Goal: Task Accomplishment & Management: Complete application form

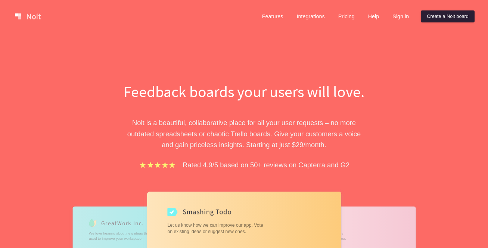
click at [437, 15] on link "Create a Nolt board" at bounding box center [447, 16] width 54 height 12
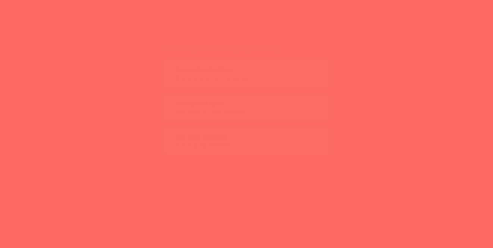
drag, startPoint x: 389, startPoint y: 103, endPoint x: 444, endPoint y: 147, distance: 70.7
click at [444, 147] on div "What's your main goal today? Get product feedback from your team and customers …" at bounding box center [246, 86] width 493 height 173
click at [345, 101] on div "What's your main goal today? Get product feedback from your team and customers …" at bounding box center [246, 86] width 493 height 173
drag, startPoint x: 267, startPoint y: 132, endPoint x: 375, endPoint y: 126, distance: 108.0
click at [374, 126] on div "What's your main goal today? Get product feedback from your team and customers …" at bounding box center [246, 86] width 493 height 173
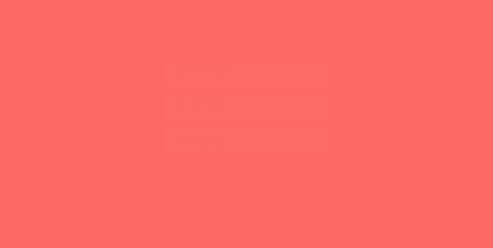
click at [278, 124] on button "Get other feedback from a group of people" at bounding box center [247, 126] width 164 height 28
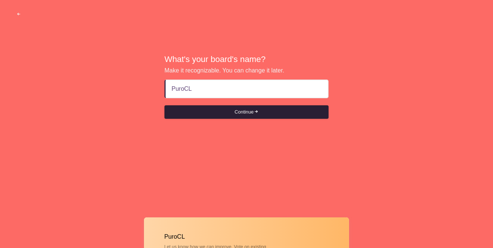
type input "PuroCL"
click at [165, 105] on button "Continue" at bounding box center [247, 111] width 164 height 13
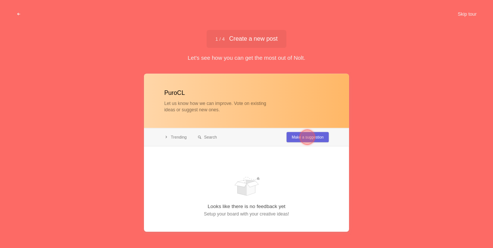
click at [316, 136] on div at bounding box center [307, 136] width 27 height 27
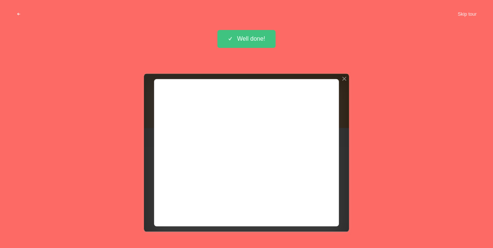
click at [261, 37] on div "Creating post... Well done!" at bounding box center [246, 39] width 59 height 18
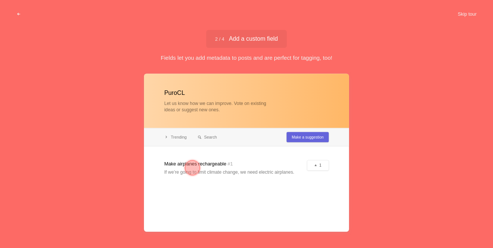
click at [262, 38] on span "2 / 4 Add a custom field" at bounding box center [246, 39] width 63 height 6
click at [264, 36] on span "2 / 4 Add a custom field" at bounding box center [246, 39] width 63 height 6
click at [258, 38] on span "2 / 4 Add a custom field" at bounding box center [246, 39] width 63 height 6
click at [257, 39] on span "2 / 4 Add a custom field" at bounding box center [246, 39] width 63 height 6
click at [179, 162] on div at bounding box center [192, 167] width 27 height 27
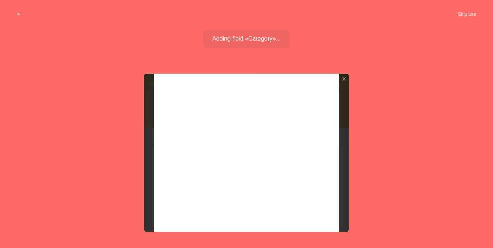
click at [189, 173] on div at bounding box center [246, 152] width 205 height 158
drag, startPoint x: 234, startPoint y: 139, endPoint x: 221, endPoint y: 157, distance: 22.2
click at [221, 157] on div at bounding box center [246, 152] width 205 height 158
click at [215, 145] on div at bounding box center [246, 152] width 205 height 158
drag, startPoint x: 214, startPoint y: 152, endPoint x: 211, endPoint y: 172, distance: 20.4
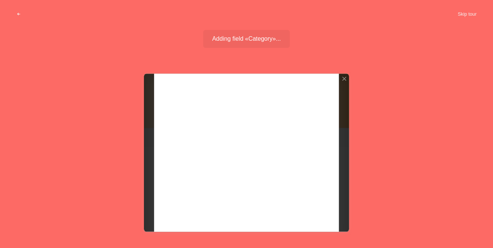
click at [214, 153] on div at bounding box center [246, 152] width 205 height 158
drag, startPoint x: 211, startPoint y: 172, endPoint x: 202, endPoint y: 162, distance: 13.5
click at [207, 172] on div at bounding box center [246, 152] width 205 height 158
click at [191, 133] on div at bounding box center [246, 152] width 205 height 158
drag, startPoint x: 191, startPoint y: 132, endPoint x: 226, endPoint y: 83, distance: 60.5
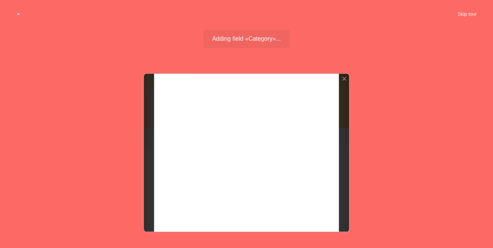
click at [198, 127] on div at bounding box center [246, 152] width 205 height 158
click at [239, 48] on div "Adding field «Category»... Field with options added" at bounding box center [246, 46] width 493 height 32
click at [239, 40] on span "Adding field «Category»..." at bounding box center [246, 39] width 69 height 6
click at [244, 207] on div at bounding box center [246, 152] width 205 height 158
click at [229, 145] on div at bounding box center [246, 152] width 205 height 158
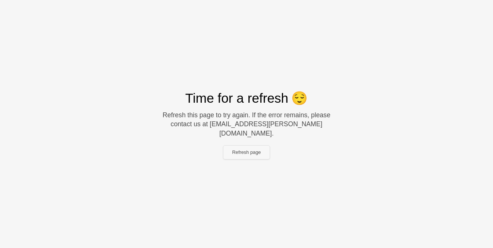
click at [256, 145] on button "Refresh page" at bounding box center [246, 151] width 47 height 13
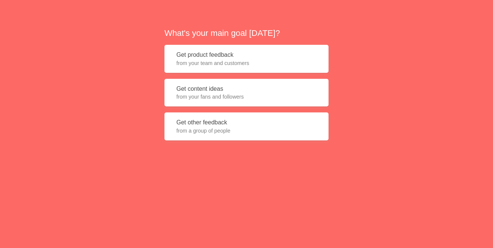
click at [225, 126] on button "Get other feedback from a group of people" at bounding box center [247, 126] width 164 height 28
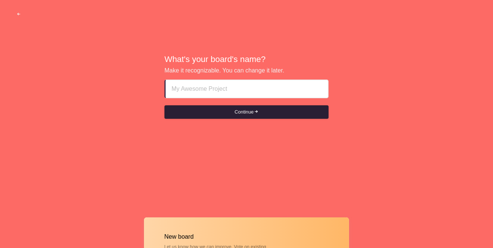
click at [250, 113] on button "Continue" at bounding box center [247, 111] width 164 height 13
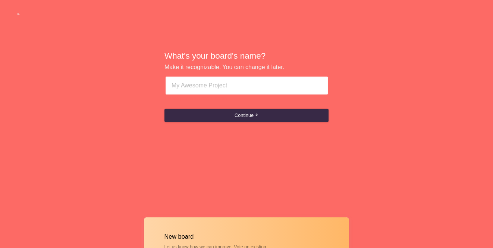
click at [241, 87] on input at bounding box center [247, 85] width 151 height 18
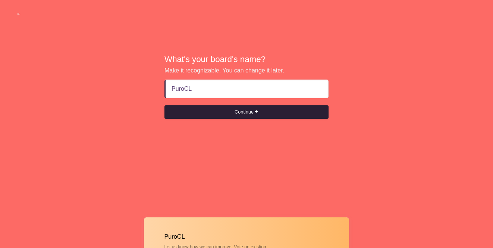
click at [263, 117] on button "Continue" at bounding box center [247, 111] width 164 height 13
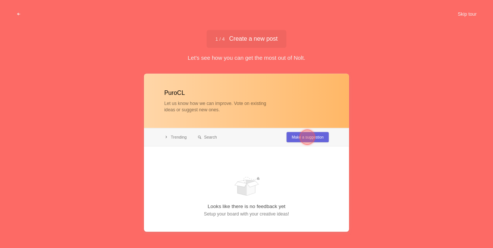
type input "PuroCL"
click at [302, 136] on div at bounding box center [307, 136] width 15 height 15
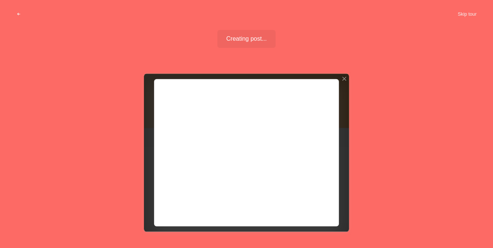
click at [309, 198] on div at bounding box center [246, 152] width 205 height 158
click at [313, 201] on div at bounding box center [246, 152] width 205 height 158
click at [314, 204] on div at bounding box center [246, 152] width 205 height 158
click at [260, 154] on div at bounding box center [246, 152] width 205 height 158
drag, startPoint x: 222, startPoint y: 161, endPoint x: 216, endPoint y: 162, distance: 6.0
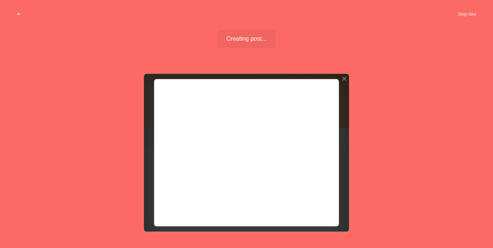
click at [216, 162] on div at bounding box center [246, 152] width 205 height 158
drag, startPoint x: 216, startPoint y: 162, endPoint x: 218, endPoint y: 152, distance: 9.8
click at [217, 156] on div at bounding box center [246, 152] width 205 height 158
drag, startPoint x: 220, startPoint y: 145, endPoint x: 246, endPoint y: 172, distance: 37.2
click at [239, 164] on div at bounding box center [246, 152] width 205 height 158
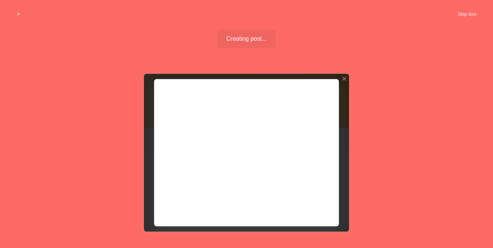
click at [272, 201] on div at bounding box center [246, 152] width 205 height 158
click at [314, 206] on div at bounding box center [246, 152] width 205 height 158
drag, startPoint x: 312, startPoint y: 202, endPoint x: 281, endPoint y: 132, distance: 76.5
click at [295, 159] on div at bounding box center [246, 152] width 205 height 158
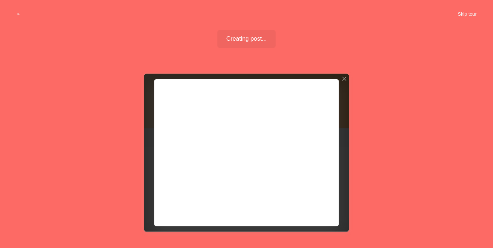
click at [280, 131] on div at bounding box center [246, 152] width 205 height 158
click at [274, 123] on div at bounding box center [246, 152] width 205 height 158
click at [235, 39] on div "Creating post... Well done!" at bounding box center [246, 39] width 59 height 18
click at [235, 39] on div "Well done!" at bounding box center [246, 39] width 59 height 18
drag, startPoint x: 235, startPoint y: 39, endPoint x: 251, endPoint y: 72, distance: 36.7
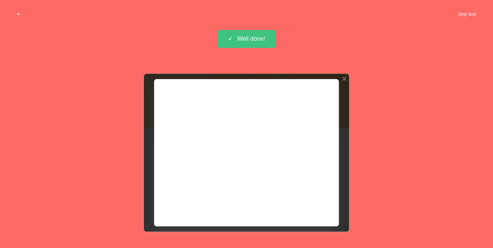
click at [235, 39] on div "Well done!" at bounding box center [246, 39] width 59 height 18
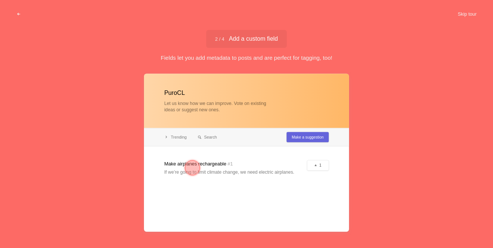
drag, startPoint x: 238, startPoint y: 30, endPoint x: 248, endPoint y: 104, distance: 74.3
click at [237, 32] on div "2 / 4 Add a custom field Add a custom field" at bounding box center [246, 39] width 81 height 18
click at [255, 141] on div at bounding box center [246, 152] width 205 height 158
drag, startPoint x: 249, startPoint y: 166, endPoint x: 248, endPoint y: 174, distance: 7.9
click at [249, 174] on div at bounding box center [246, 152] width 205 height 158
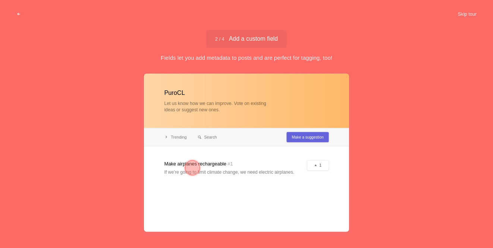
drag, startPoint x: 248, startPoint y: 174, endPoint x: 232, endPoint y: 162, distance: 20.0
click at [240, 167] on div at bounding box center [246, 152] width 205 height 158
drag, startPoint x: 212, startPoint y: 163, endPoint x: 204, endPoint y: 162, distance: 8.2
click at [210, 163] on div at bounding box center [246, 152] width 205 height 158
drag, startPoint x: 204, startPoint y: 162, endPoint x: 190, endPoint y: 166, distance: 14.7
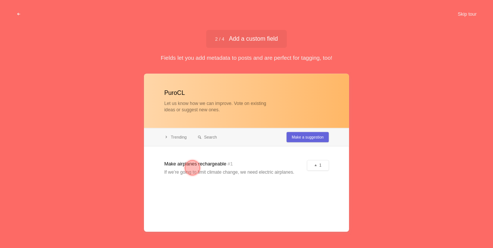
click at [200, 163] on div at bounding box center [192, 167] width 27 height 27
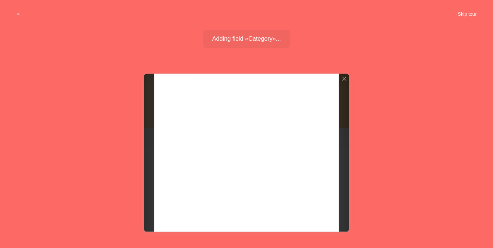
click at [190, 166] on div at bounding box center [246, 152] width 205 height 158
drag, startPoint x: 226, startPoint y: 120, endPoint x: 235, endPoint y: 165, distance: 45.9
click at [226, 129] on div at bounding box center [246, 152] width 205 height 158
click at [242, 172] on div at bounding box center [246, 152] width 205 height 158
click at [230, 37] on span "Adding field «Category»..." at bounding box center [246, 39] width 69 height 6
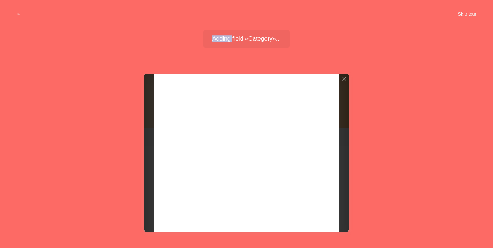
click at [230, 37] on span "Adding field «Category»..." at bounding box center [246, 39] width 69 height 6
click at [338, 184] on div at bounding box center [246, 152] width 205 height 158
click at [344, 80] on div at bounding box center [344, 78] width 5 height 5
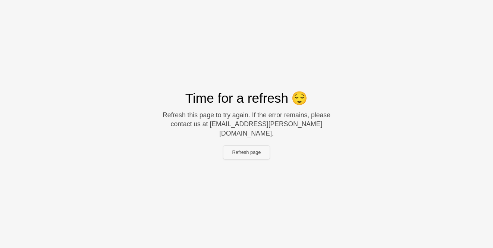
click at [251, 145] on button "Refresh page" at bounding box center [246, 151] width 47 height 13
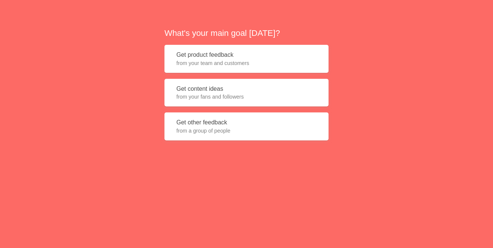
click at [235, 130] on span "from a group of people" at bounding box center [246, 130] width 140 height 7
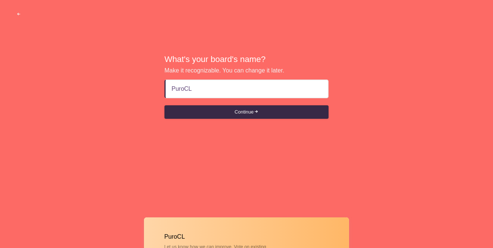
type input "PuroCL"
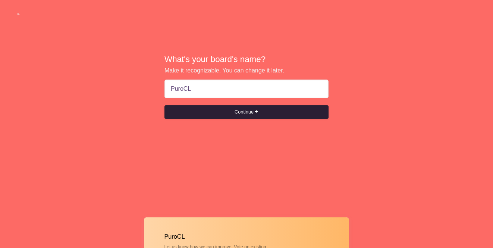
drag, startPoint x: 251, startPoint y: 99, endPoint x: 255, endPoint y: 110, distance: 11.8
click at [252, 102] on form "PuroCL Continue" at bounding box center [247, 98] width 164 height 39
click at [255, 112] on button "Continue" at bounding box center [247, 111] width 164 height 13
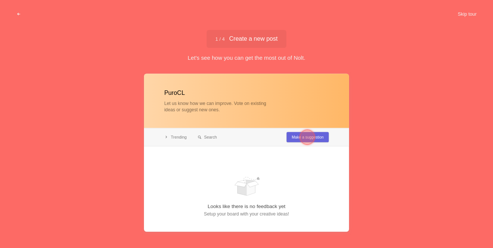
click at [305, 139] on div at bounding box center [307, 136] width 15 height 15
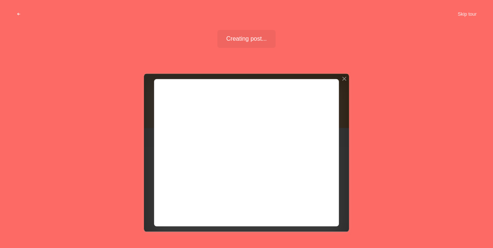
click at [298, 205] on div at bounding box center [246, 152] width 205 height 158
drag, startPoint x: 185, startPoint y: 158, endPoint x: 182, endPoint y: 151, distance: 7.8
click at [185, 158] on div at bounding box center [246, 152] width 205 height 158
drag, startPoint x: 182, startPoint y: 151, endPoint x: 207, endPoint y: 165, distance: 28.4
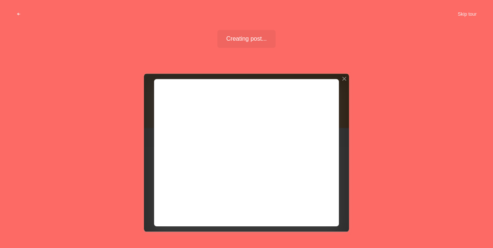
click at [186, 154] on div at bounding box center [246, 152] width 205 height 158
click at [310, 202] on div at bounding box center [246, 152] width 205 height 158
click at [310, 203] on div at bounding box center [246, 152] width 205 height 158
click at [313, 208] on div at bounding box center [246, 152] width 205 height 158
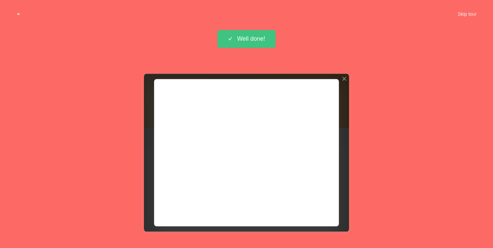
click at [256, 36] on div "Creating post... Well done!" at bounding box center [246, 39] width 59 height 18
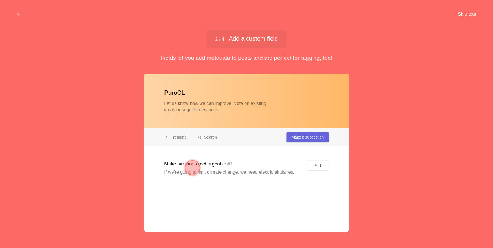
drag, startPoint x: 215, startPoint y: 165, endPoint x: 202, endPoint y: 165, distance: 13.4
click at [213, 165] on div at bounding box center [246, 152] width 205 height 158
click at [198, 166] on div at bounding box center [192, 167] width 15 height 15
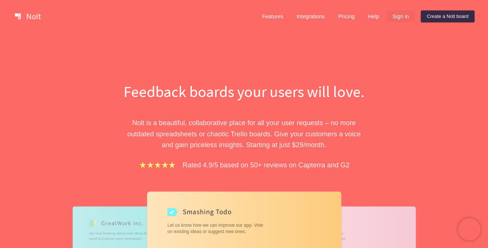
click at [399, 17] on link "Sign in" at bounding box center [400, 16] width 28 height 12
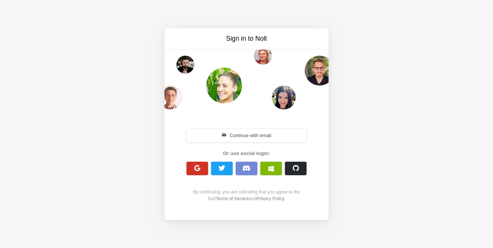
click at [191, 166] on button "button" at bounding box center [198, 168] width 22 height 13
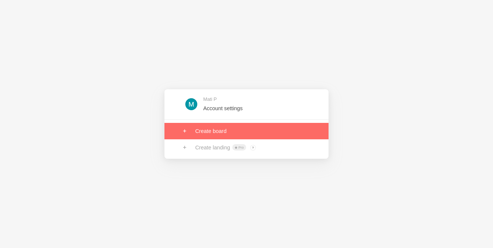
click at [229, 131] on link at bounding box center [247, 131] width 164 height 16
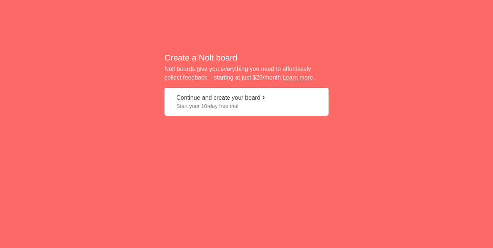
click at [250, 101] on button "Continue and create your board Start your 10-day free trial" at bounding box center [247, 102] width 164 height 28
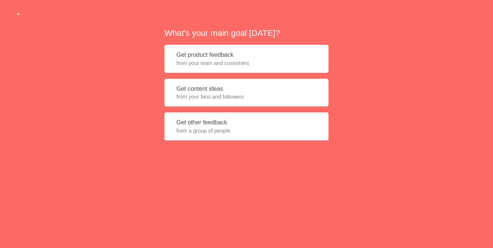
click at [256, 134] on span "from a group of people" at bounding box center [246, 130] width 140 height 7
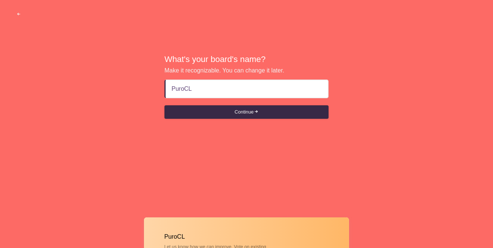
type input "PuroCL"
click at [279, 122] on div "What's your board's name? Make it recognizable. You can change it later. PuroCL…" at bounding box center [246, 86] width 493 height 173
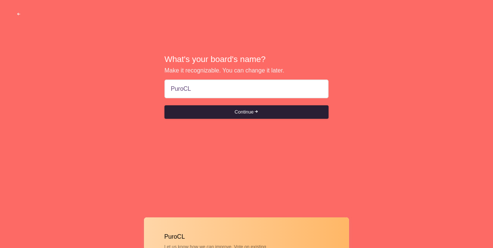
click at [279, 113] on button "Continue" at bounding box center [247, 111] width 164 height 13
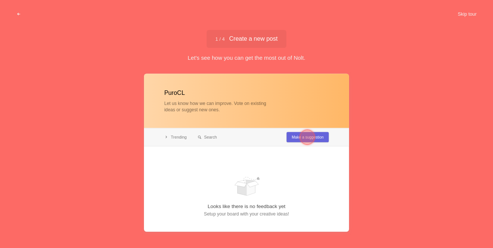
click at [303, 143] on div at bounding box center [307, 136] width 15 height 15
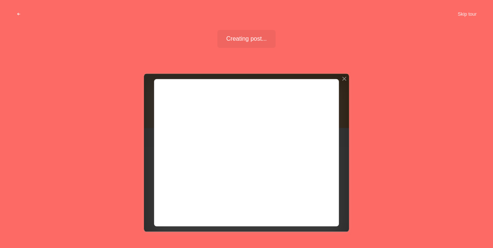
click at [303, 137] on div at bounding box center [246, 152] width 205 height 158
click at [298, 204] on div at bounding box center [246, 152] width 205 height 158
click at [300, 205] on div at bounding box center [246, 152] width 205 height 158
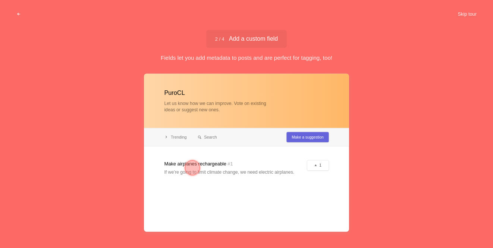
click at [205, 161] on div at bounding box center [192, 167] width 27 height 27
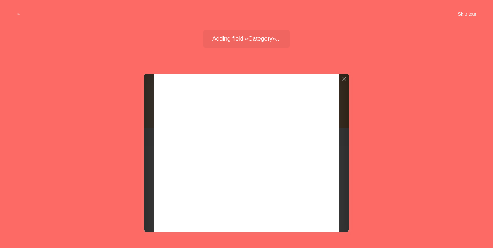
click at [263, 36] on span "Adding field «Category»..." at bounding box center [246, 39] width 69 height 6
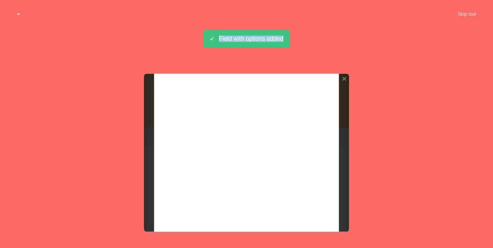
drag, startPoint x: 292, startPoint y: 37, endPoint x: 282, endPoint y: 35, distance: 10.3
click at [284, 35] on div "Adding field «Category»... Field with options added" at bounding box center [246, 46] width 493 height 32
click at [272, 37] on div "Field with options added" at bounding box center [246, 39] width 87 height 18
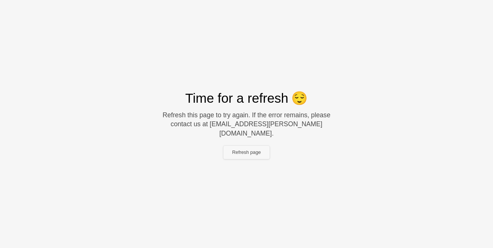
click at [245, 145] on button "Refresh page" at bounding box center [246, 151] width 47 height 13
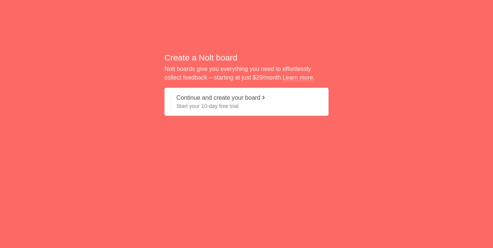
click at [277, 102] on span "Start your 10-day free trial" at bounding box center [246, 105] width 140 height 7
